Goal: Task Accomplishment & Management: Complete application form

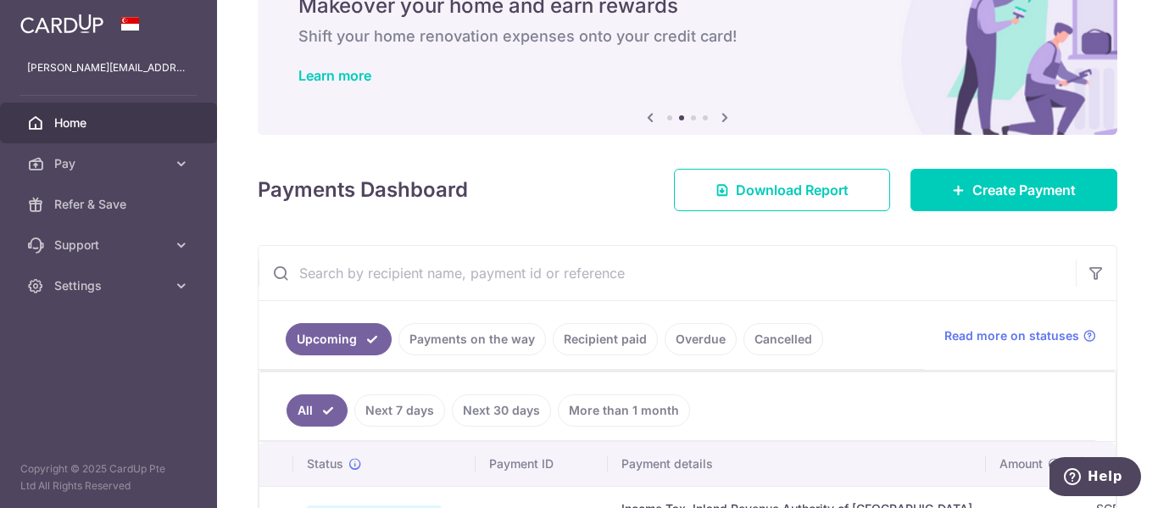
scroll to position [81, 0]
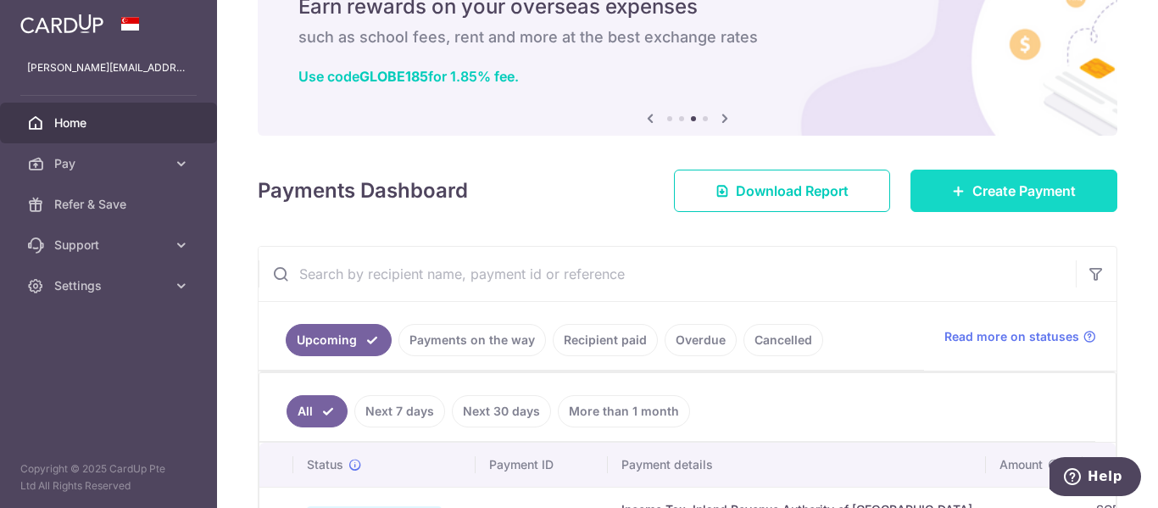
click at [952, 186] on icon at bounding box center [959, 191] width 14 height 14
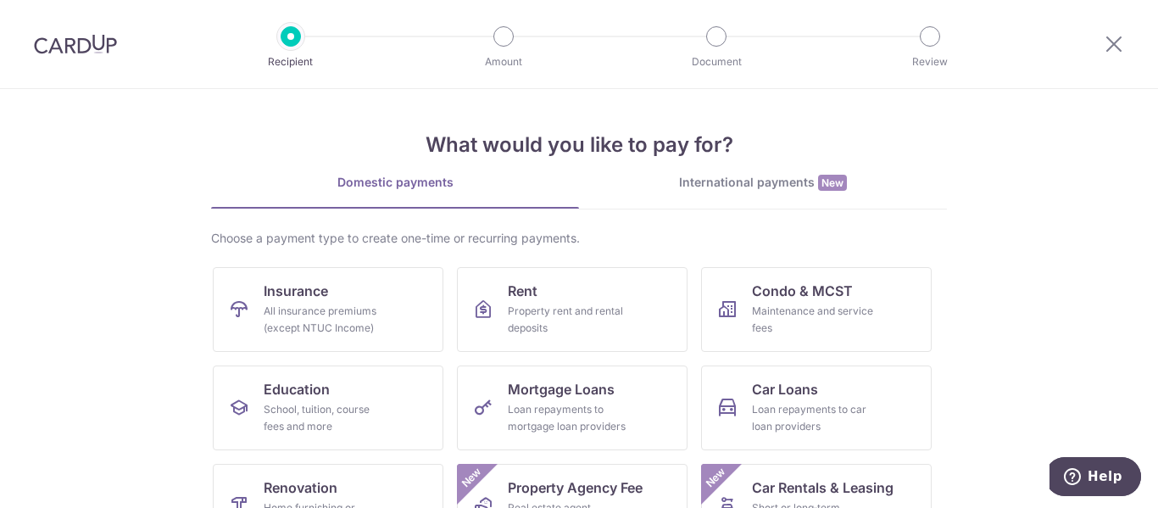
click at [24, 292] on section "What would you like to pay for? Domestic payments International payments New Ch…" at bounding box center [579, 298] width 1158 height 419
click at [772, 307] on div "Maintenance and service fees" at bounding box center [813, 320] width 122 height 34
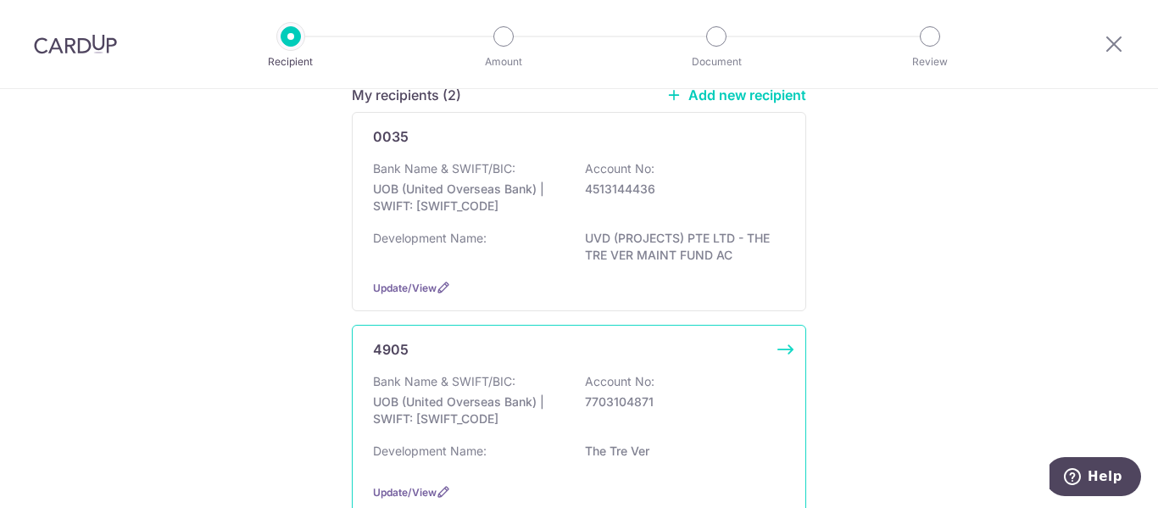
click at [629, 416] on div "Bank Name & SWIFT/BIC: UOB (United Overseas Bank) | SWIFT: UOVBSGSGXXX Account …" at bounding box center [579, 404] width 412 height 63
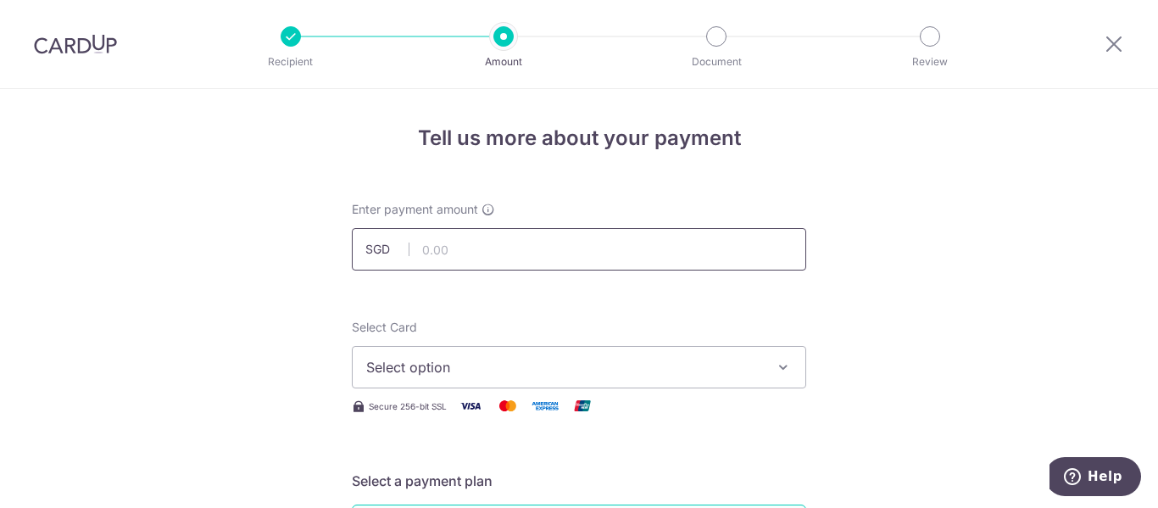
click at [563, 266] on input "text" at bounding box center [579, 249] width 454 height 42
type input "1,506.16"
click at [507, 359] on span "Select option" at bounding box center [563, 367] width 395 height 20
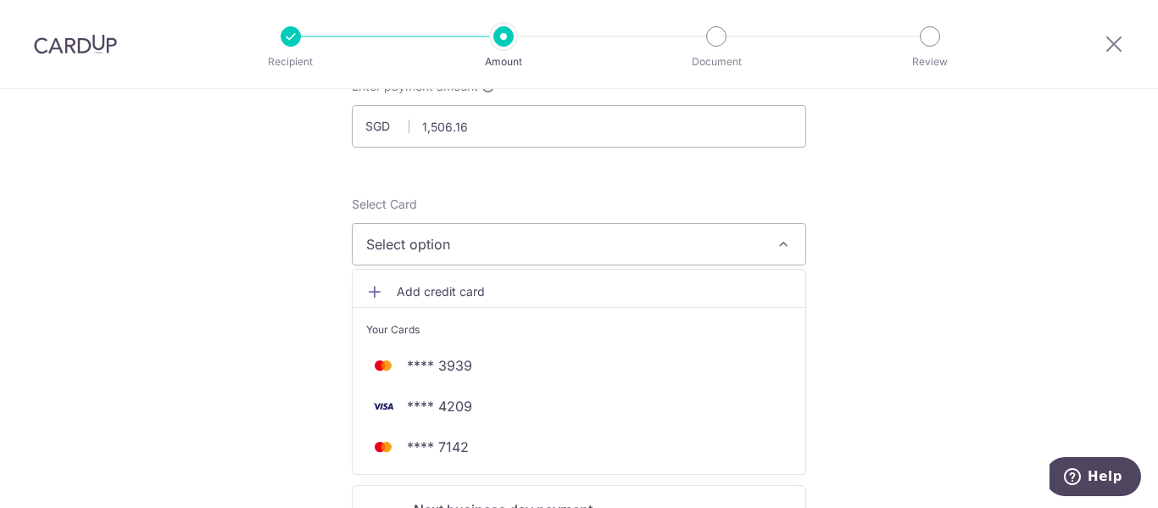
scroll to position [124, 0]
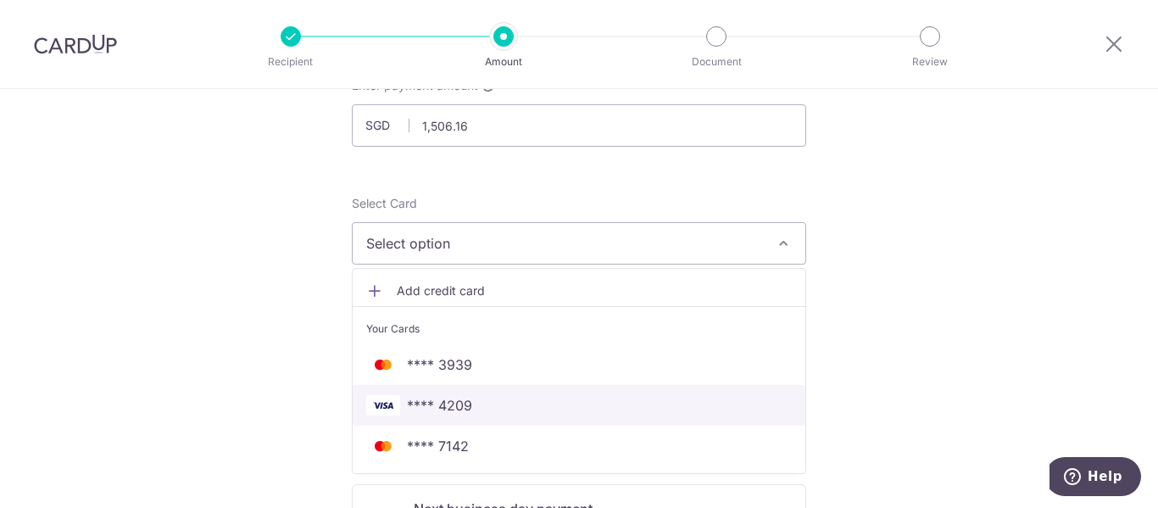
click at [443, 415] on link "**** 4209" at bounding box center [579, 405] width 453 height 41
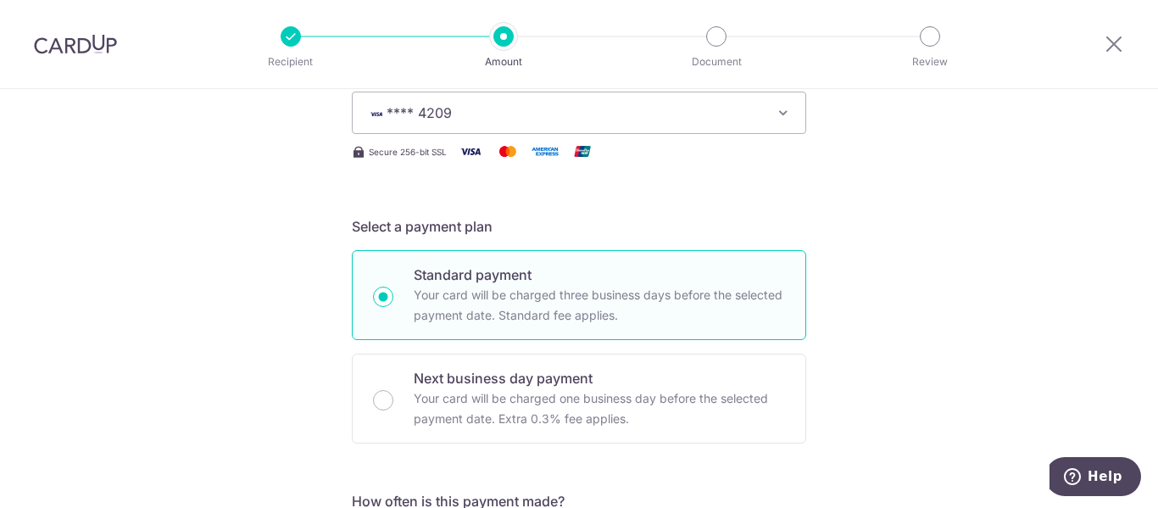
scroll to position [423, 0]
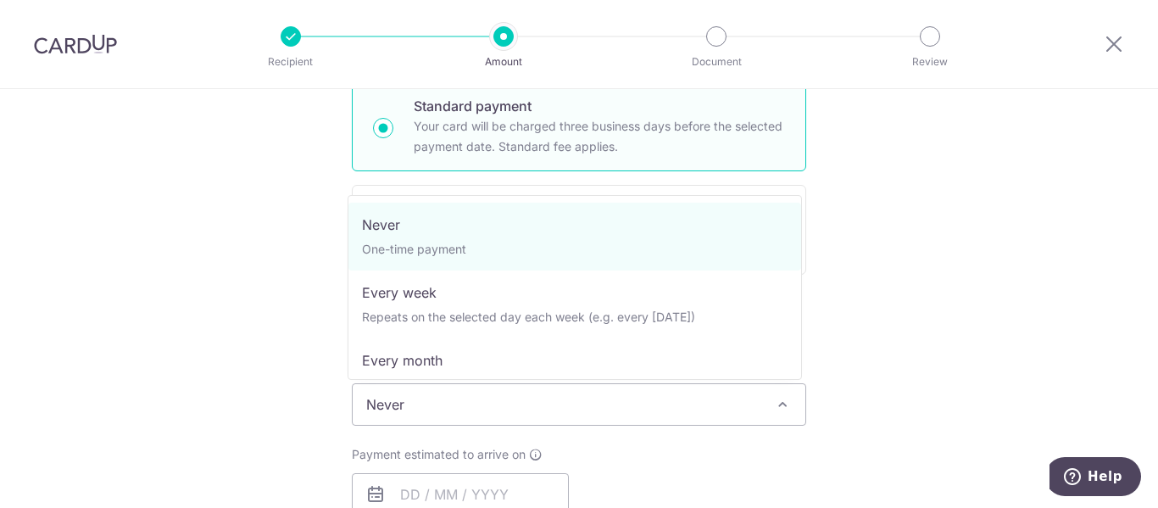
click at [730, 407] on span "Never" at bounding box center [579, 404] width 453 height 41
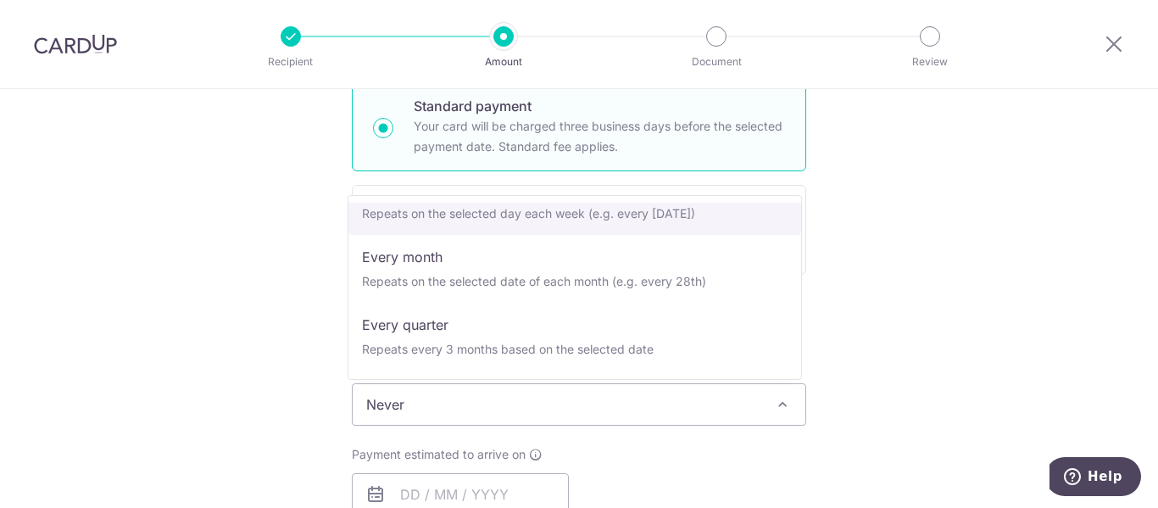
scroll to position [107, 0]
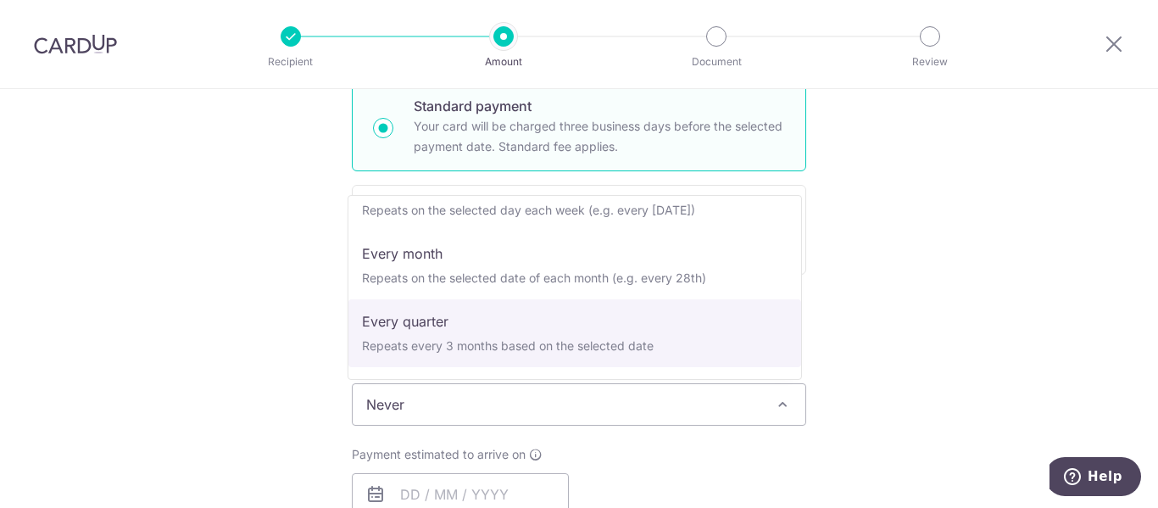
select select "4"
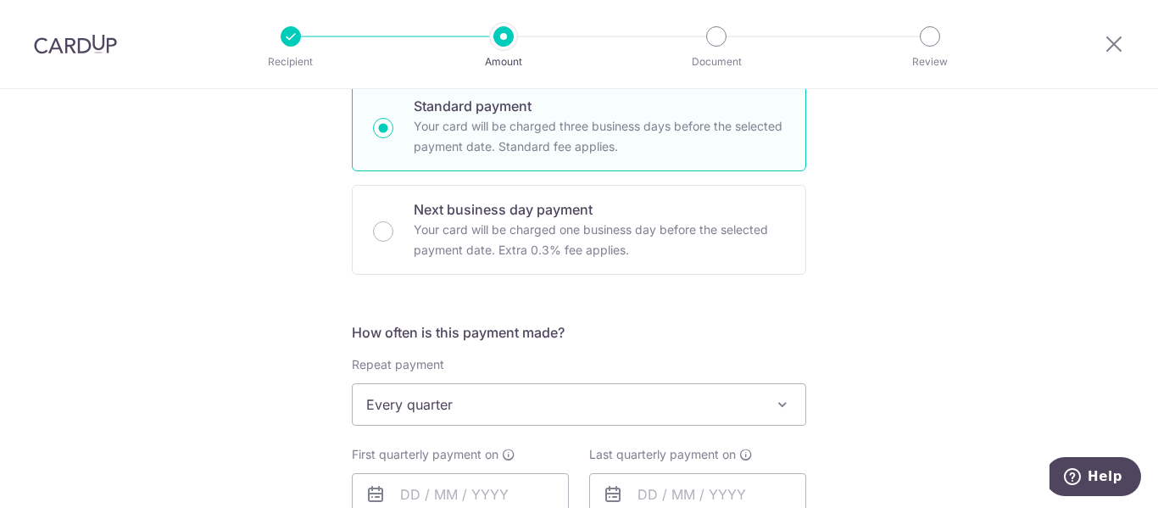
click at [860, 309] on div "Tell us more about your payment Enter payment amount SGD 1,506.16 1506.16 Selec…" at bounding box center [579, 441] width 1158 height 1551
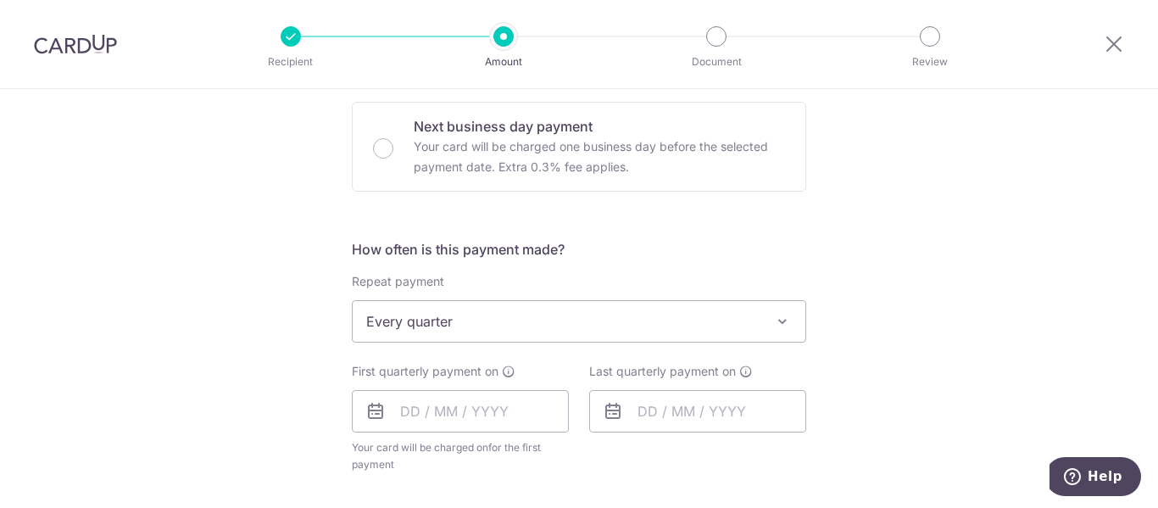
scroll to position [508, 0]
click at [463, 410] on input "text" at bounding box center [460, 409] width 217 height 42
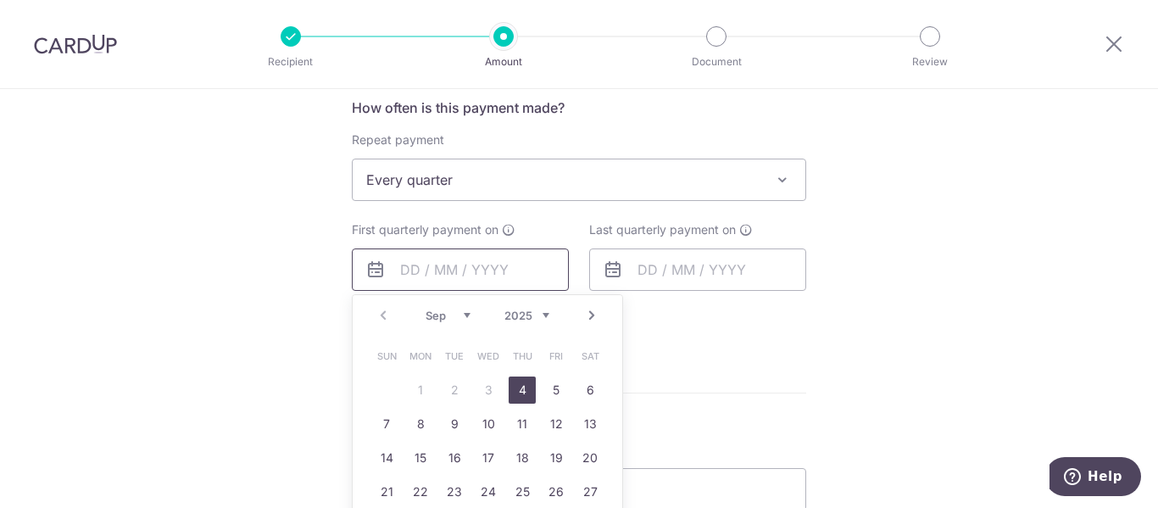
scroll to position [662, 0]
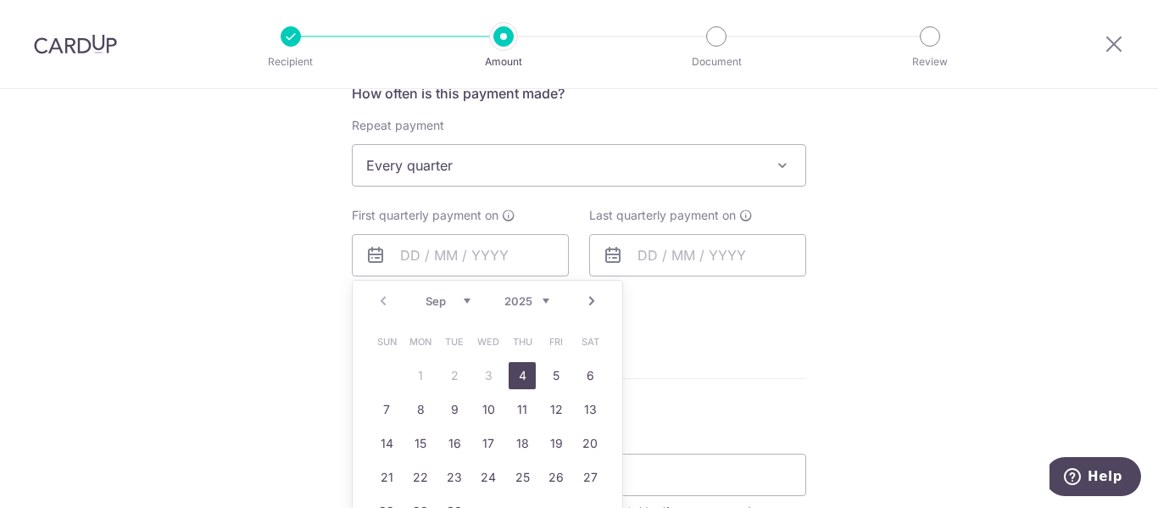
click at [517, 370] on link "4" at bounding box center [522, 375] width 27 height 27
type input "04/09/2025"
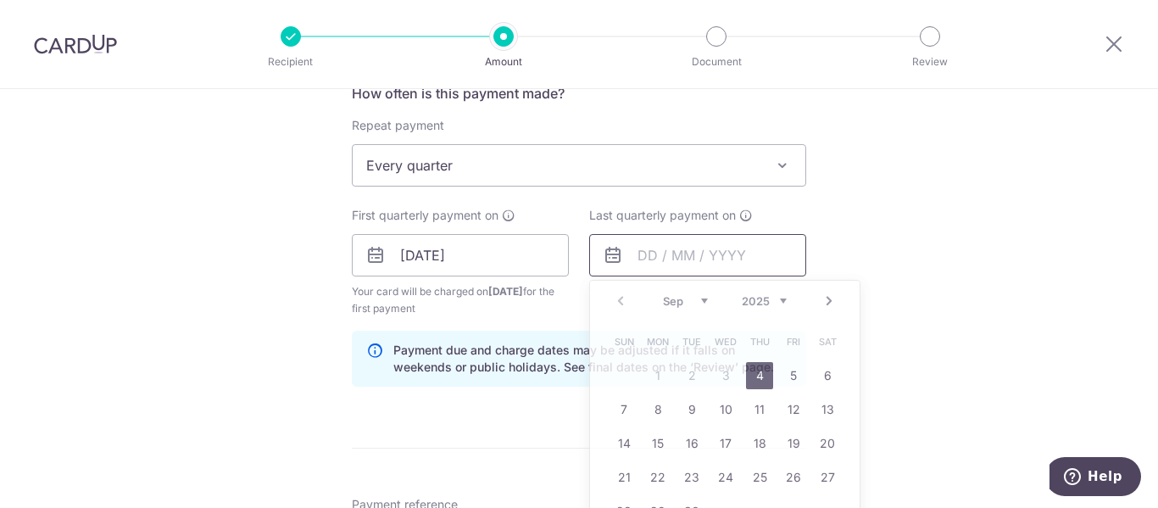
click at [682, 253] on input "text" at bounding box center [697, 255] width 217 height 42
click at [821, 297] on link "Next" at bounding box center [829, 301] width 20 height 20
click at [754, 373] on link "4" at bounding box center [759, 375] width 27 height 27
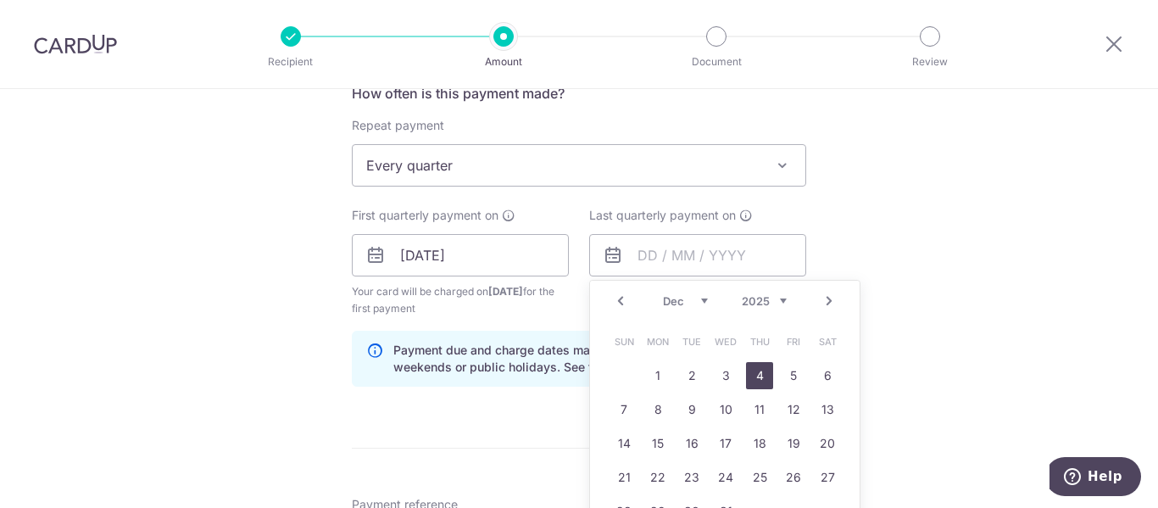
type input "04/12/2025"
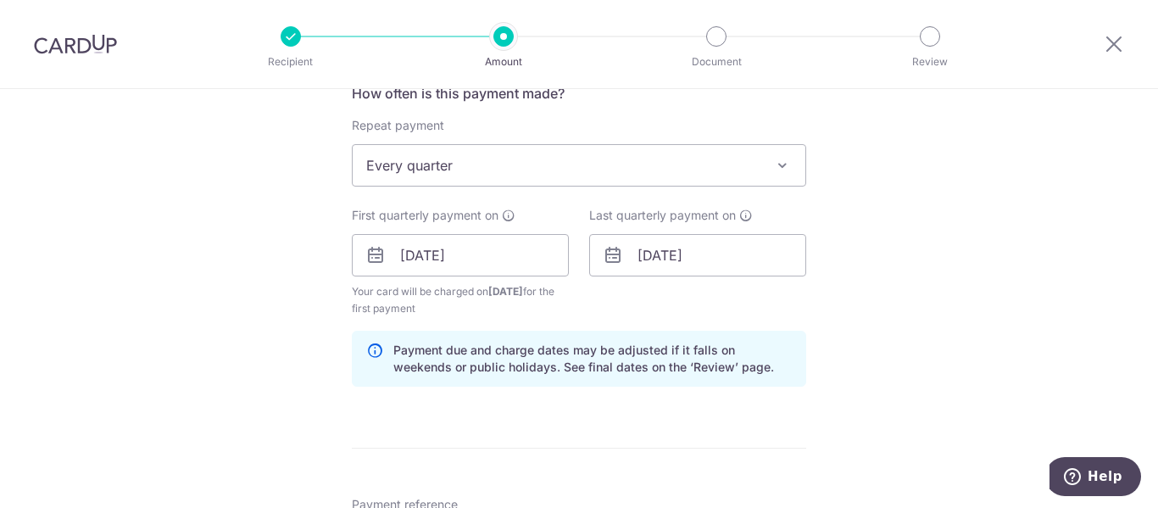
click at [853, 354] on div "Tell us more about your payment Enter payment amount SGD 1,506.16 1506.16 Selec…" at bounding box center [579, 237] width 1158 height 1620
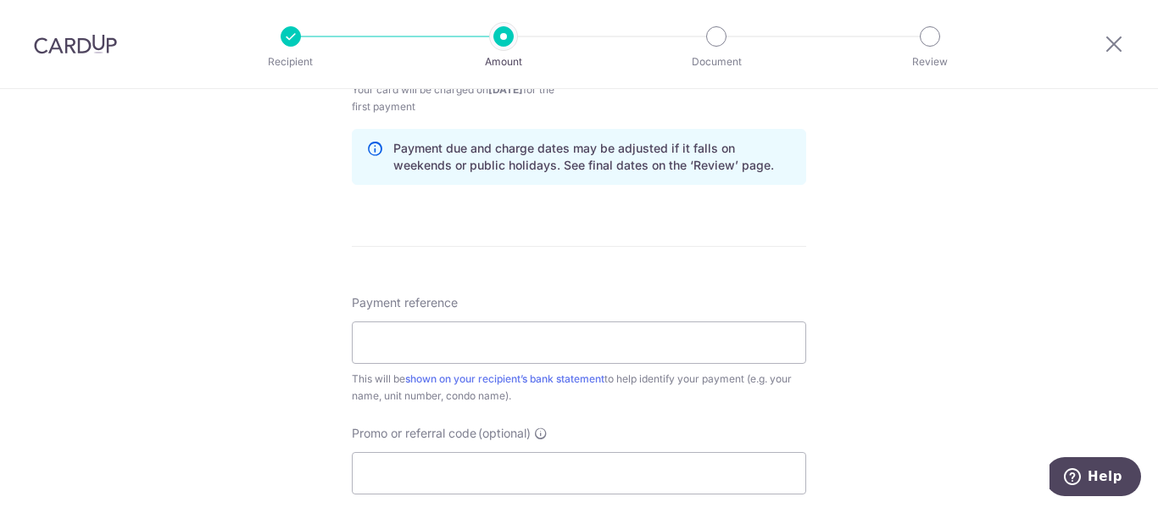
scroll to position [865, 0]
click at [675, 358] on input "Payment reference" at bounding box center [579, 341] width 454 height 42
type input "64-12-18"
click at [187, 401] on div "Tell us more about your payment Enter payment amount SGD 1,506.16 1506.16 Selec…" at bounding box center [579, 34] width 1158 height 1620
click at [164, 352] on div "Tell us more about your payment Enter payment amount SGD 1,506.16 1506.16 Selec…" at bounding box center [579, 34] width 1158 height 1620
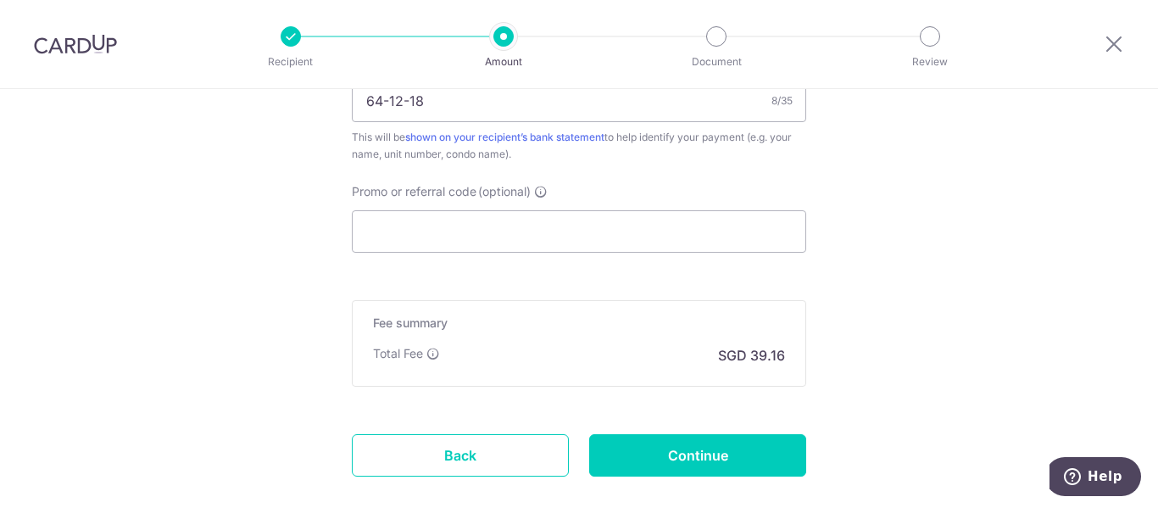
scroll to position [1106, 0]
click at [441, 227] on input "Promo or referral code (optional)" at bounding box center [579, 230] width 454 height 42
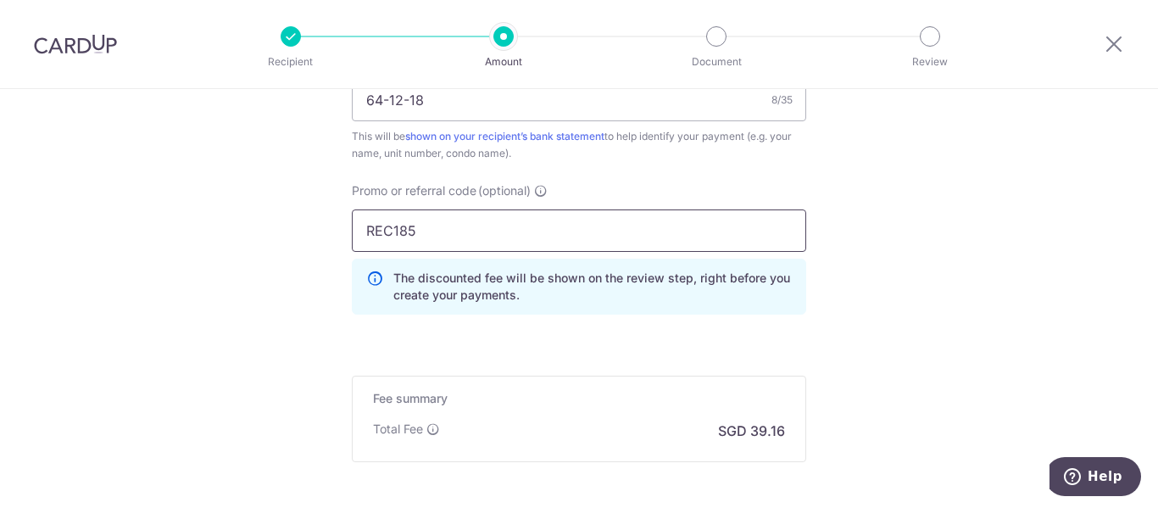
type input "REC185"
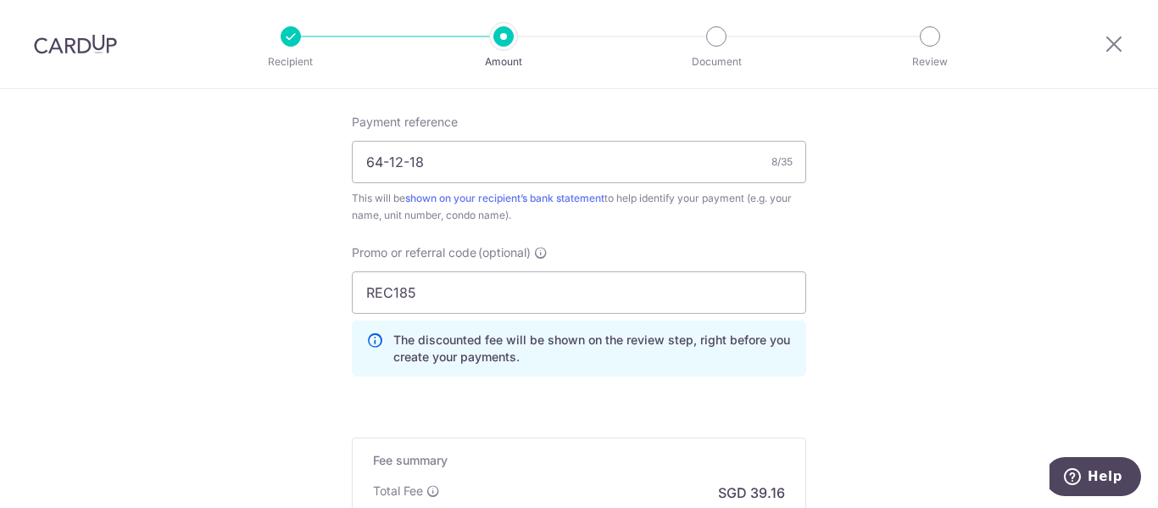
scroll to position [1044, 0]
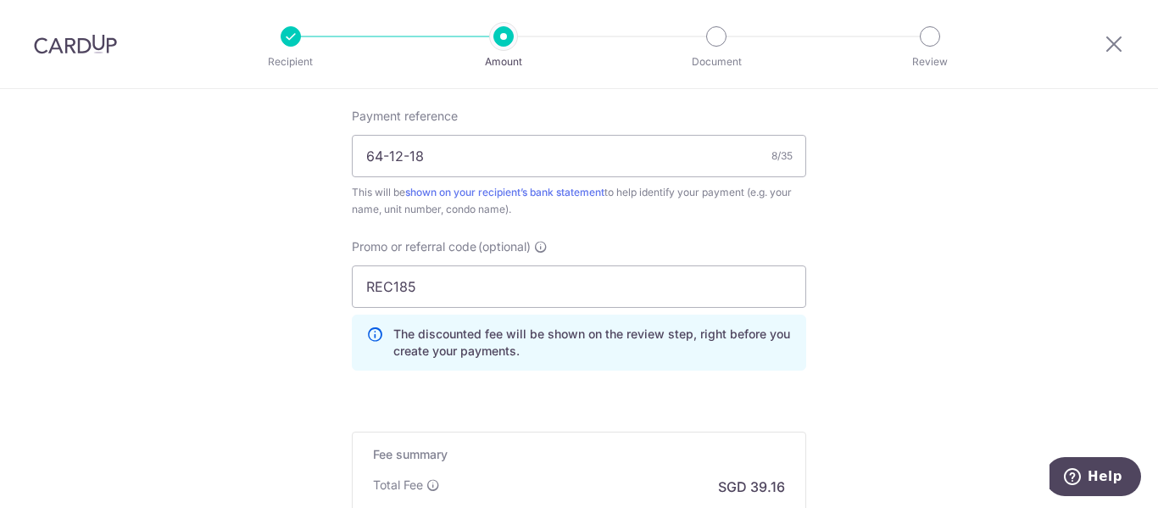
scroll to position [1051, 0]
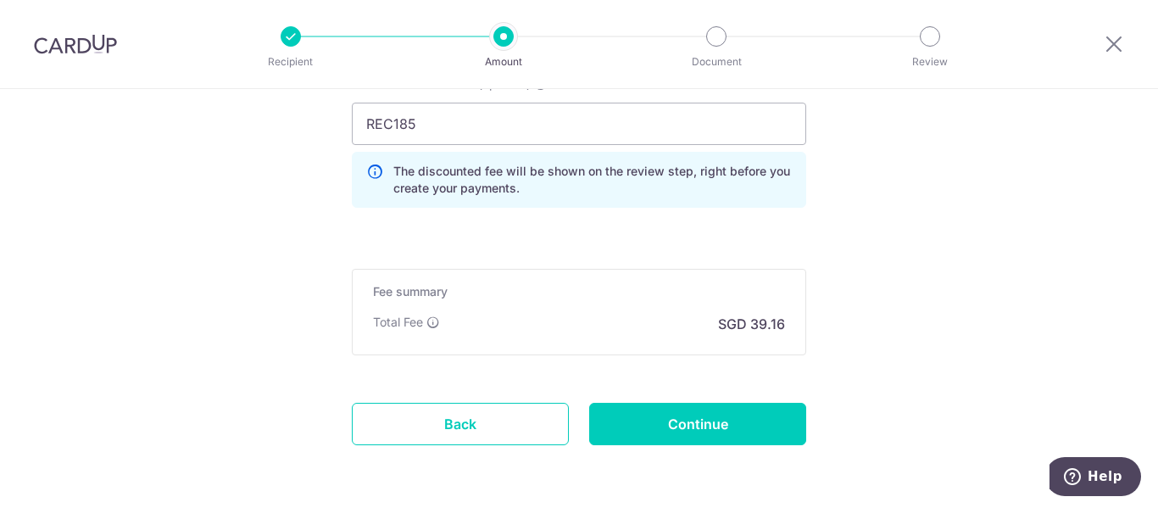
scroll to position [1278, 0]
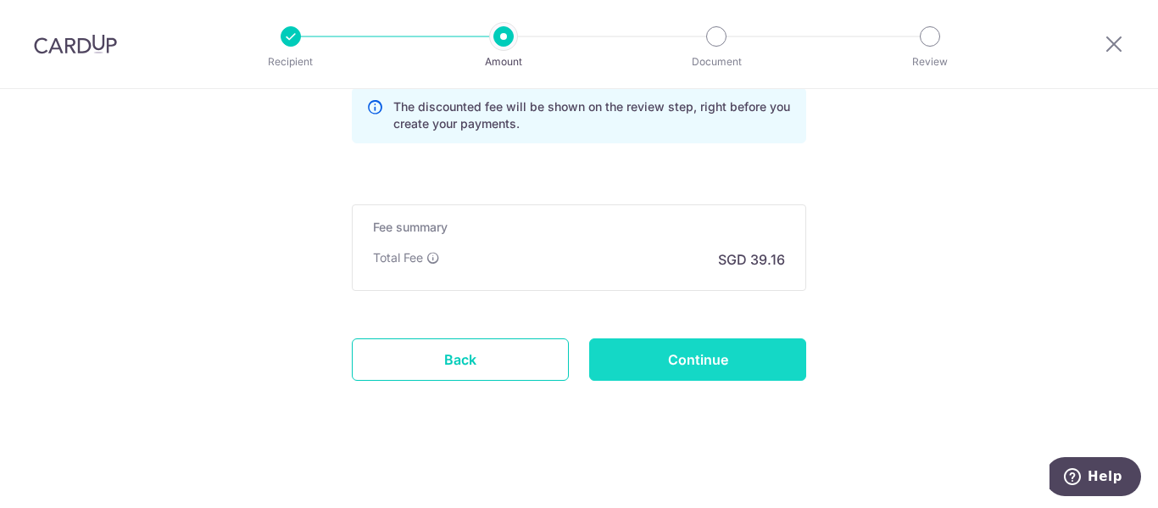
click at [621, 346] on input "Continue" at bounding box center [697, 359] width 217 height 42
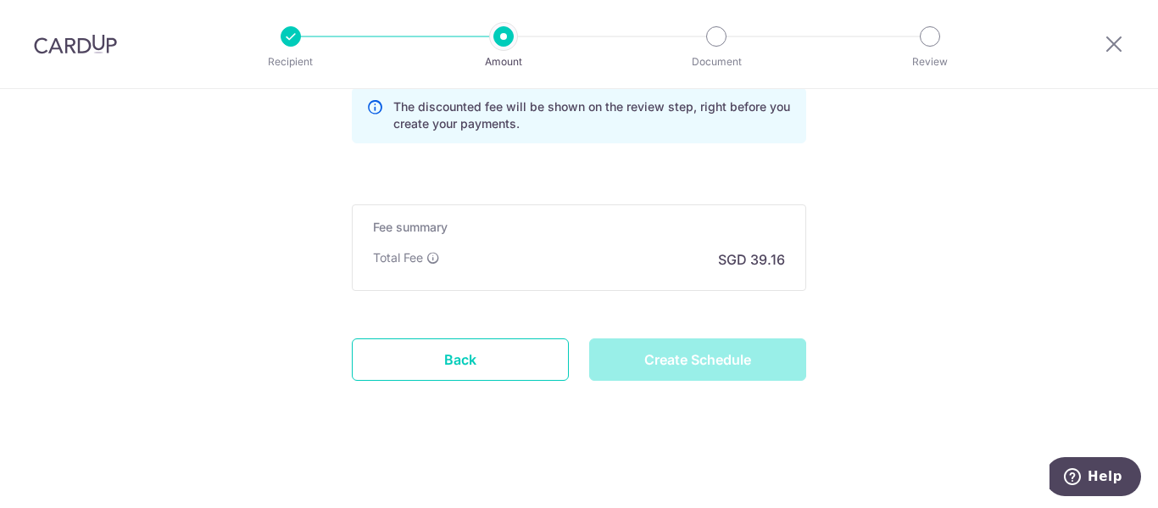
type input "Create Schedule"
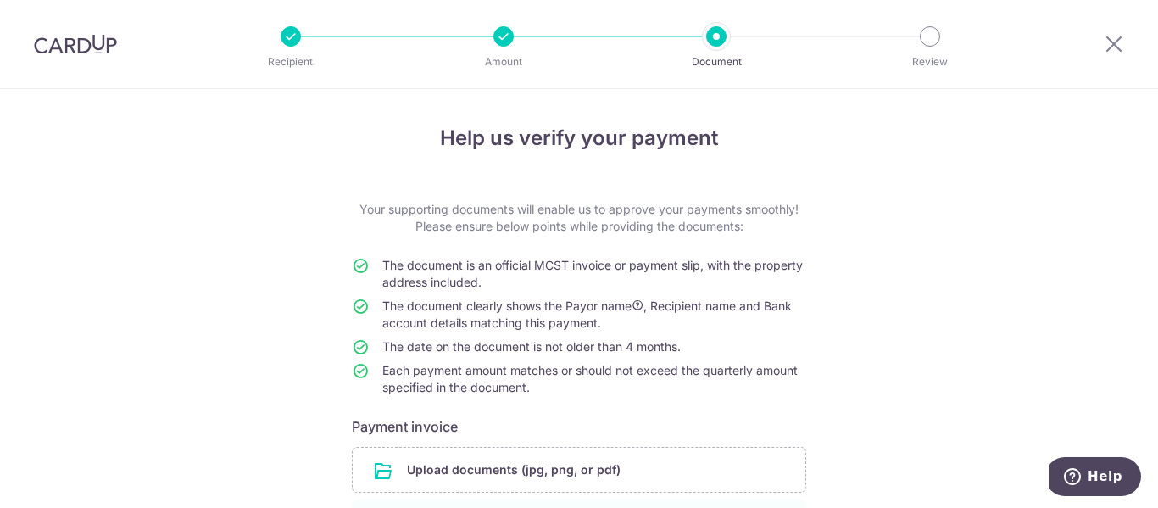
click at [268, 240] on div "Help us verify your payment Your supporting documents will enable us to approve…" at bounding box center [579, 412] width 1158 height 646
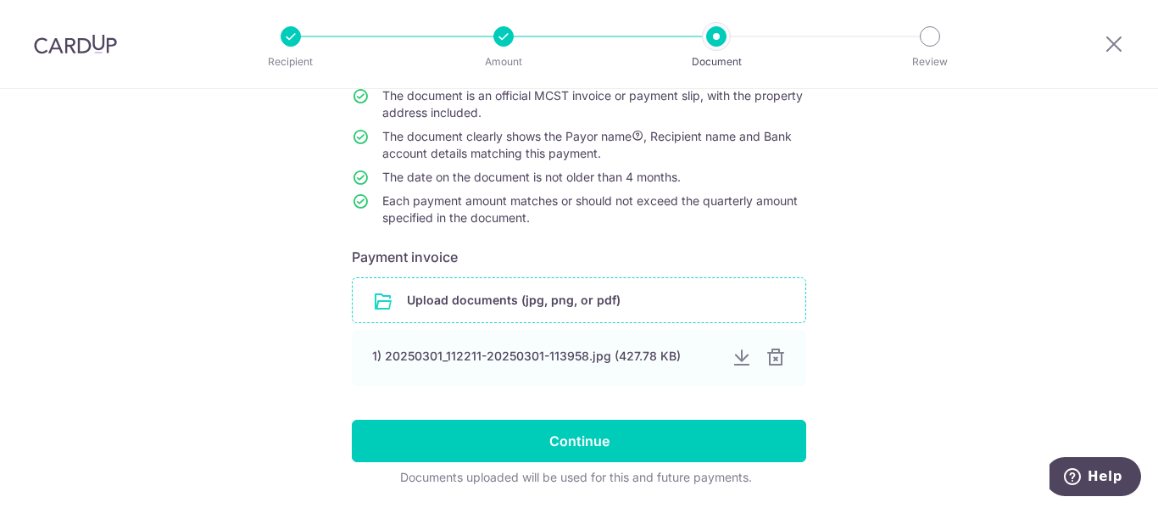
click at [470, 309] on input "file" at bounding box center [579, 300] width 453 height 44
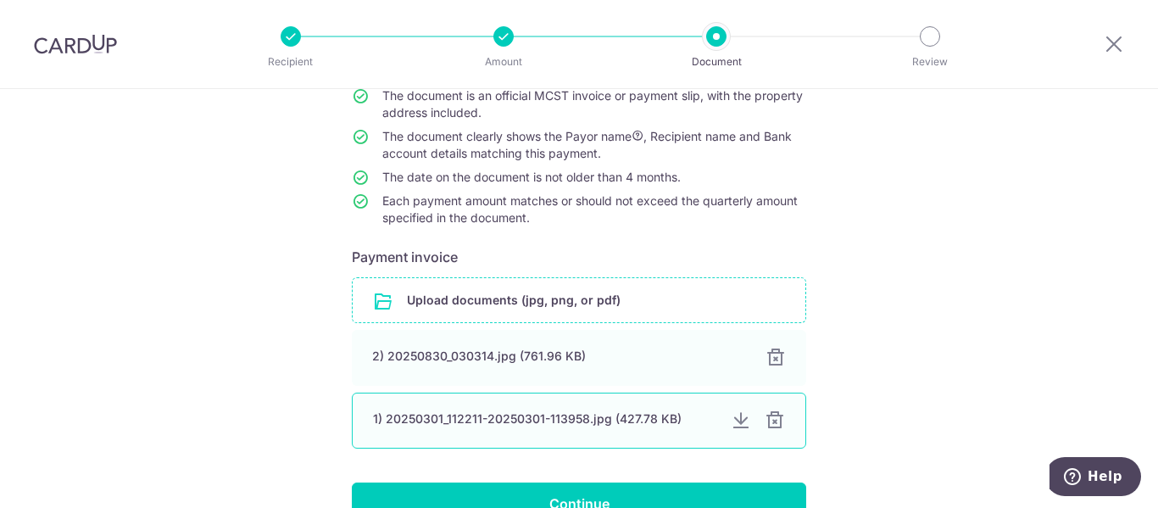
click at [771, 415] on div at bounding box center [775, 420] width 20 height 20
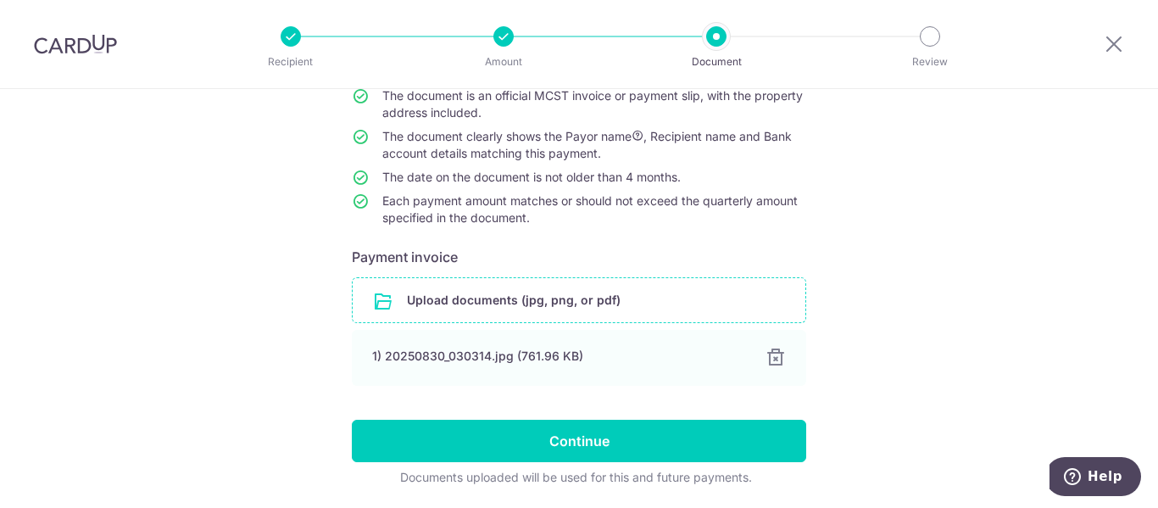
click at [897, 345] on div "Help us verify your payment Your supporting documents will enable us to approve…" at bounding box center [579, 242] width 1158 height 646
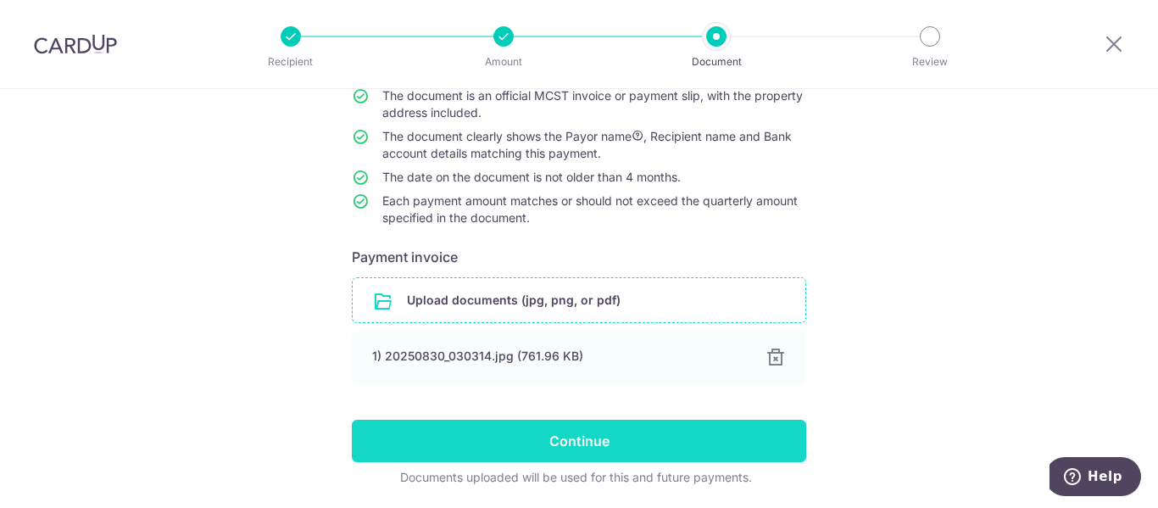
click at [517, 443] on input "Continue" at bounding box center [579, 441] width 454 height 42
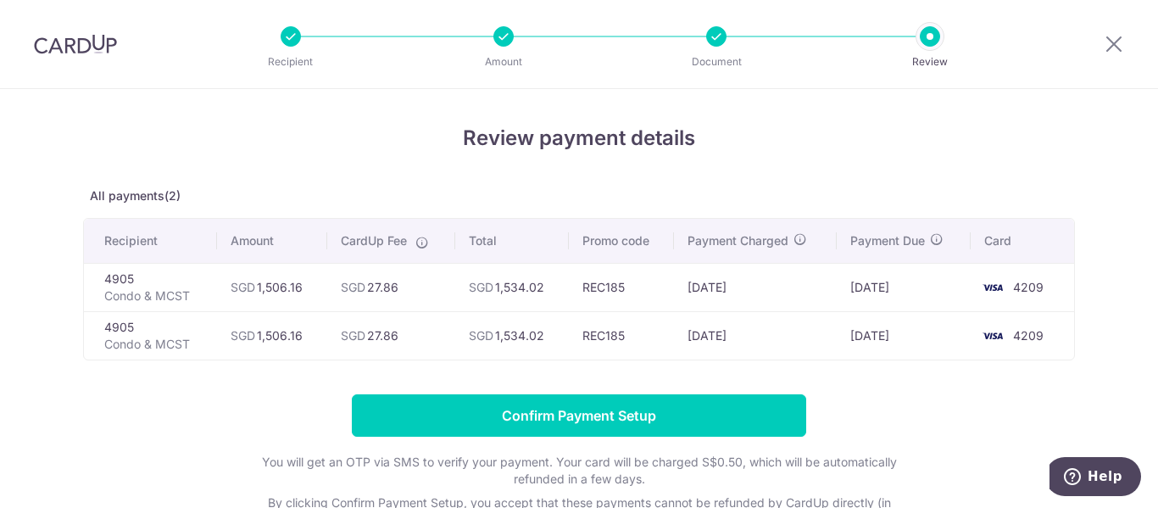
scroll to position [85, 0]
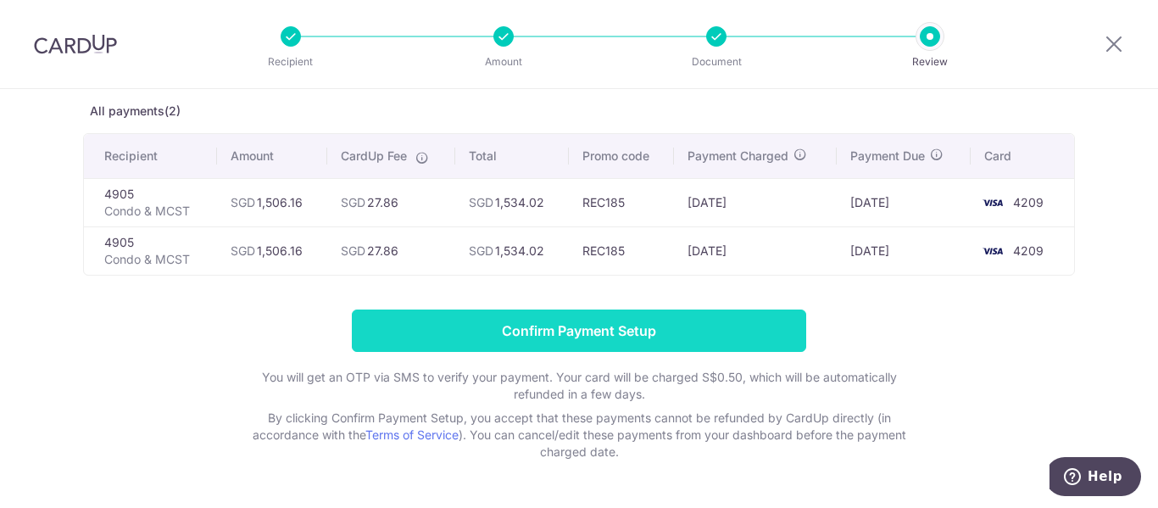
click at [592, 324] on input "Confirm Payment Setup" at bounding box center [579, 330] width 454 height 42
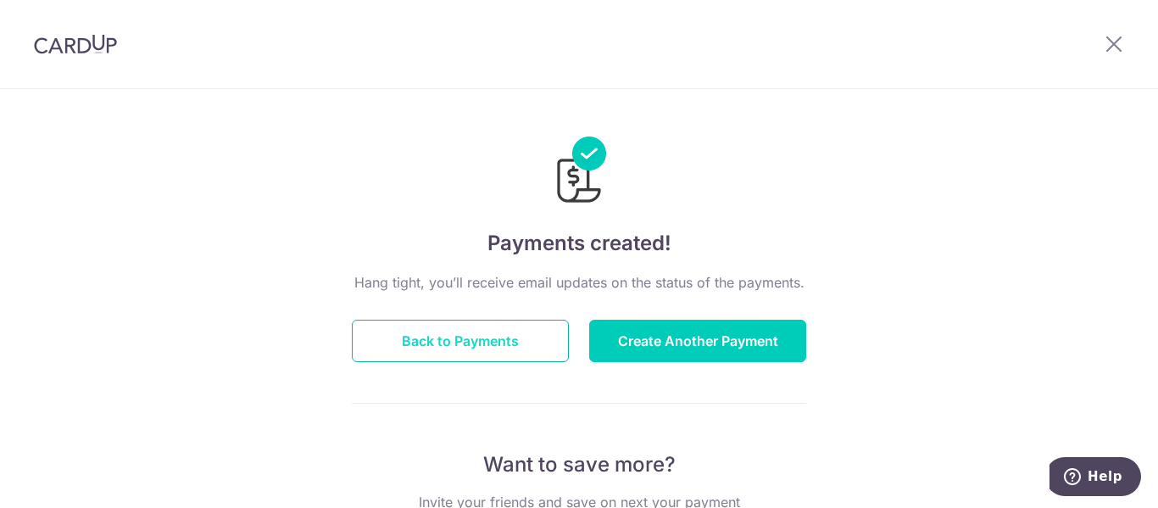
click at [504, 349] on button "Back to Payments" at bounding box center [460, 341] width 217 height 42
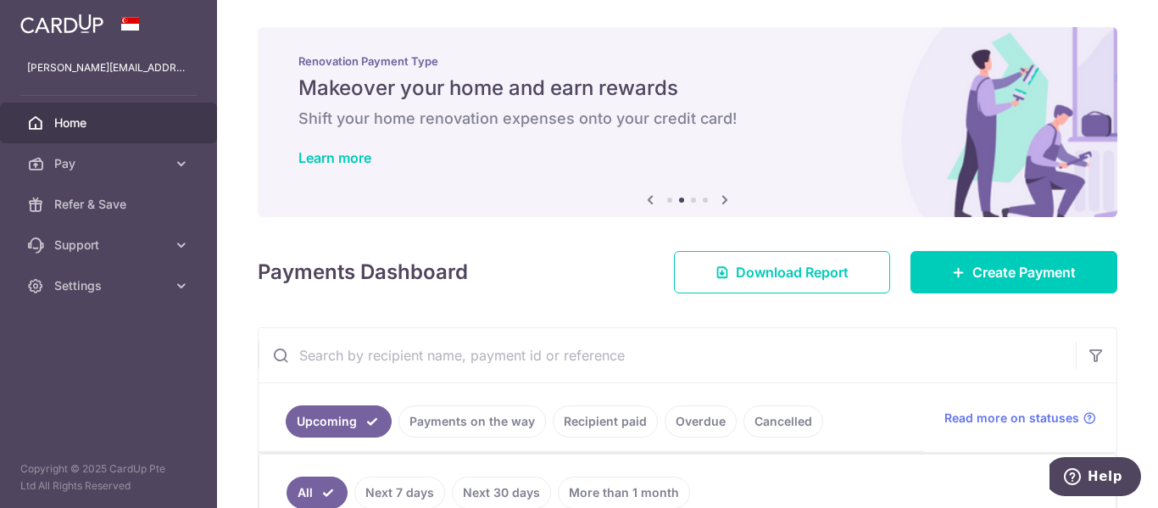
click at [718, 197] on icon at bounding box center [725, 199] width 20 height 21
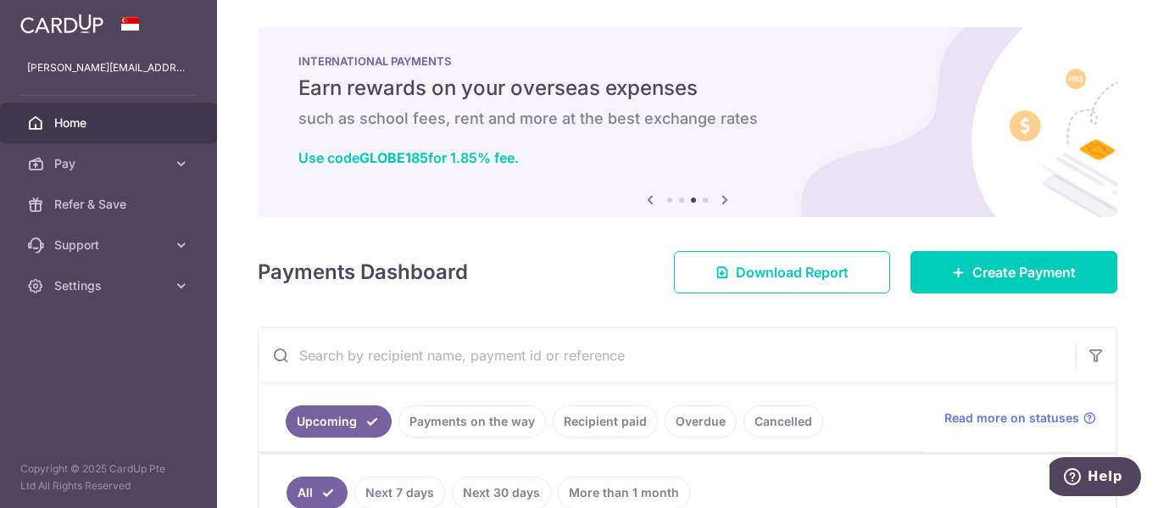
click at [718, 197] on icon at bounding box center [725, 199] width 20 height 21
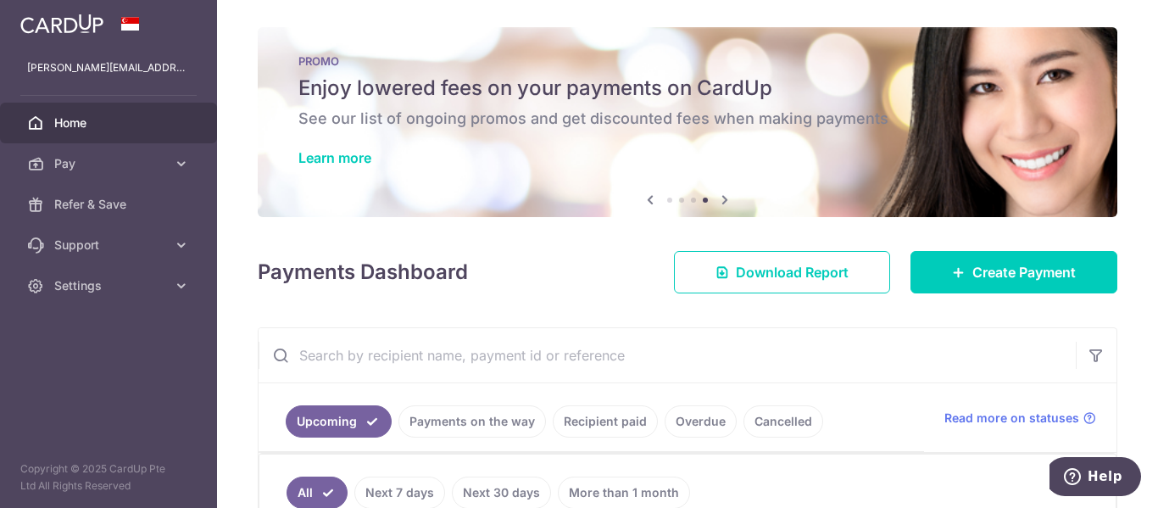
click at [718, 197] on icon at bounding box center [725, 199] width 20 height 21
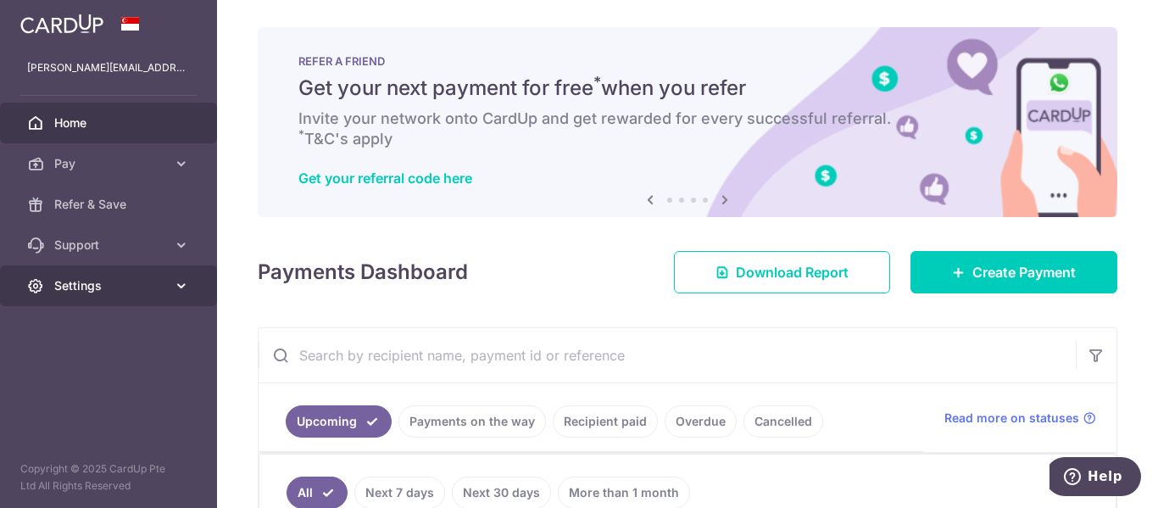
click at [174, 287] on icon at bounding box center [181, 285] width 17 height 17
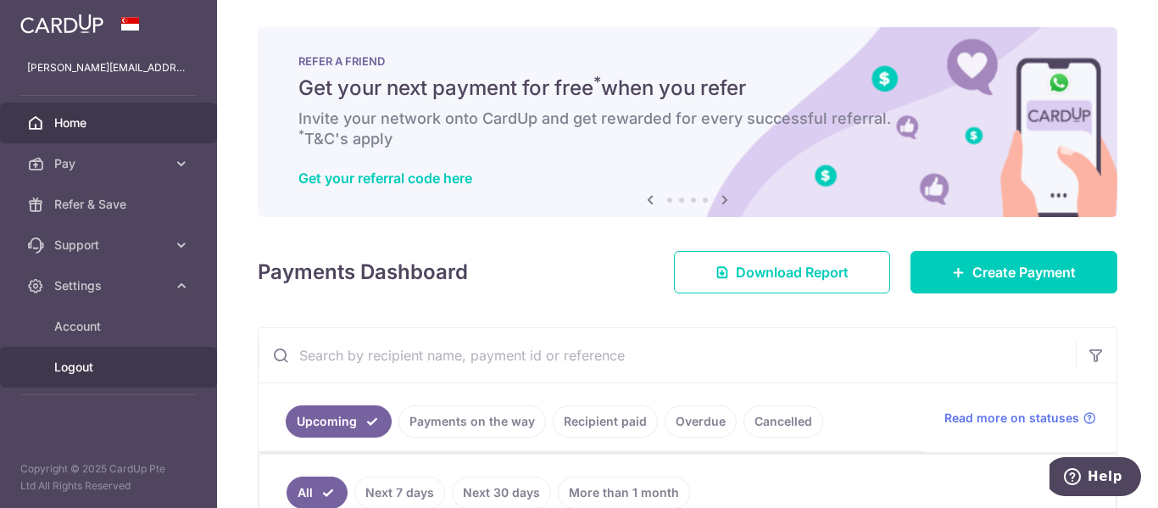
click at [77, 354] on link "Logout" at bounding box center [108, 367] width 217 height 41
